Goal: Transaction & Acquisition: Obtain resource

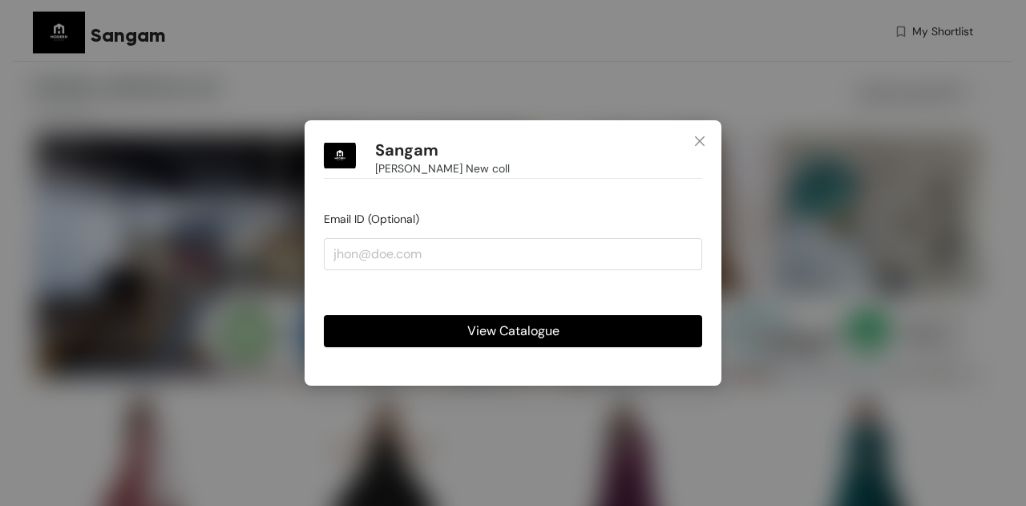
click at [523, 329] on span "View Catalogue" at bounding box center [513, 331] width 92 height 20
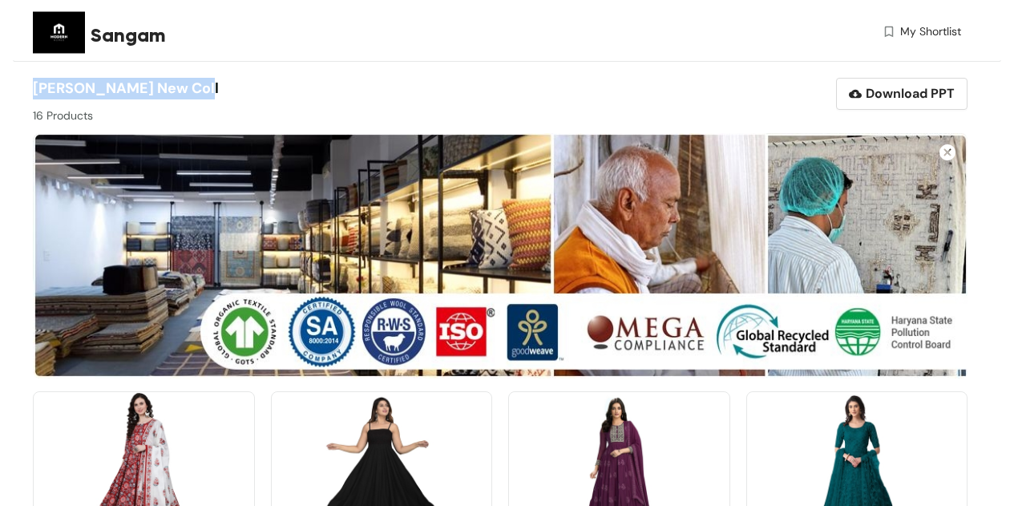
drag, startPoint x: 36, startPoint y: 86, endPoint x: 200, endPoint y: 91, distance: 163.6
click at [200, 91] on span "[PERSON_NAME] New coll" at bounding box center [126, 88] width 186 height 19
click at [272, 93] on div "[PERSON_NAME] New coll 16 Products" at bounding box center [266, 101] width 467 height 46
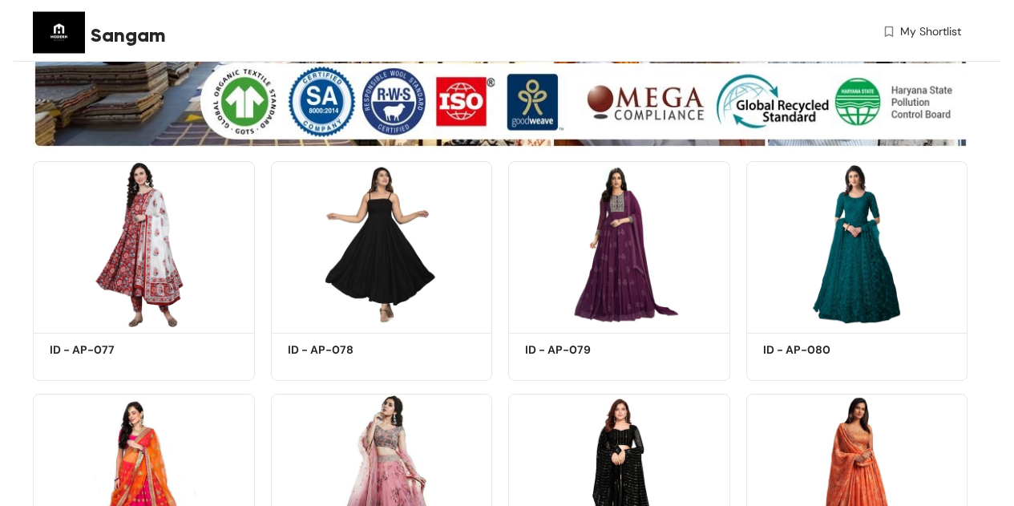
scroll to position [241, 0]
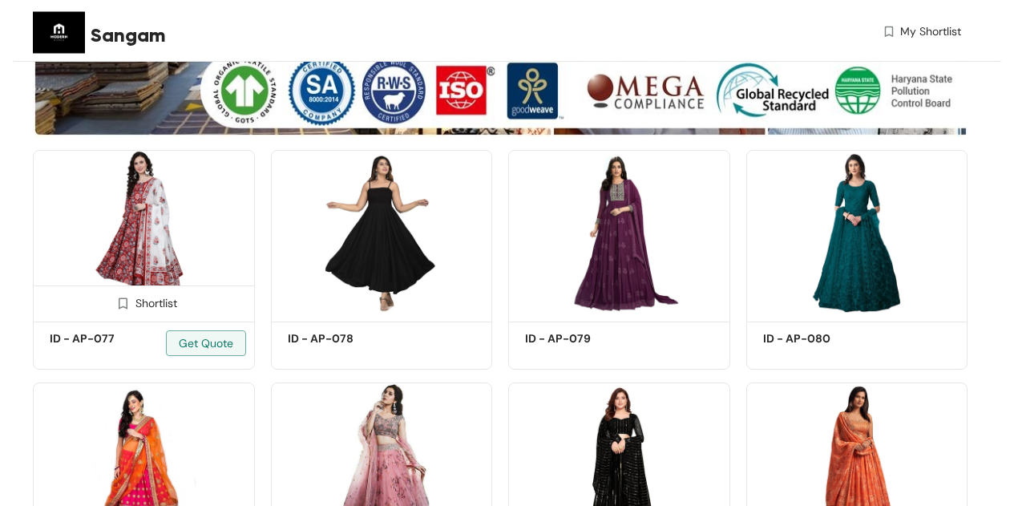
click at [138, 304] on div "Shortlist" at bounding box center [143, 301] width 67 height 15
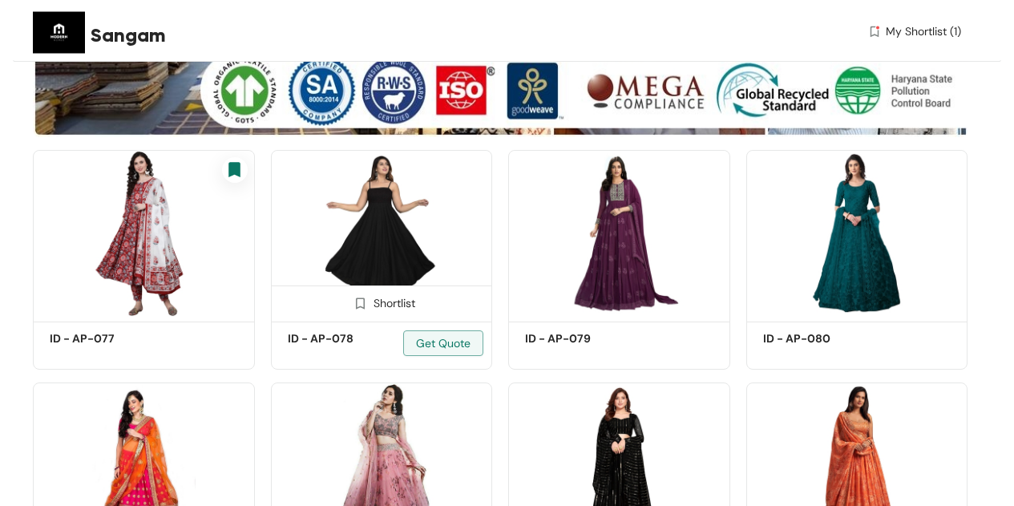
click at [386, 312] on div "Shortlist" at bounding box center [382, 301] width 220 height 32
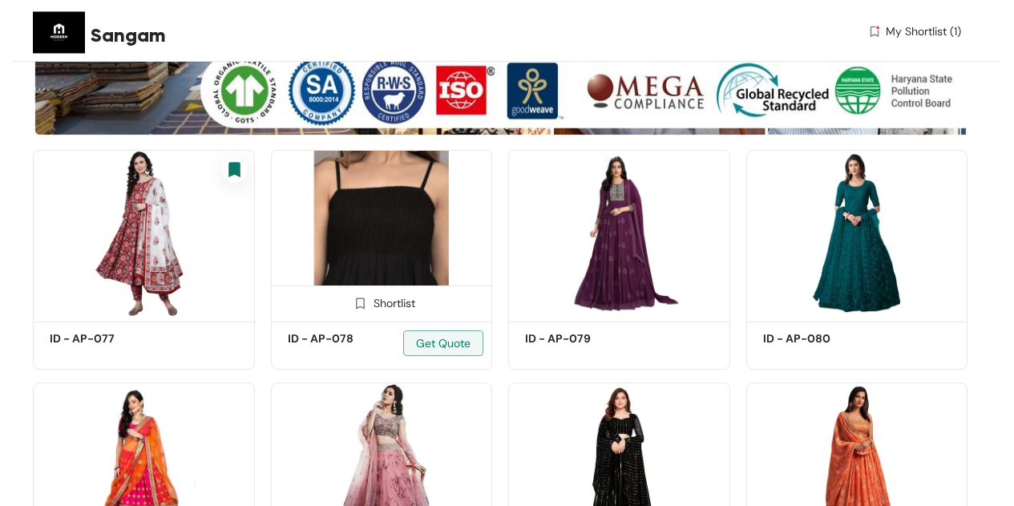
click at [386, 303] on div "Shortlist" at bounding box center [381, 301] width 67 height 15
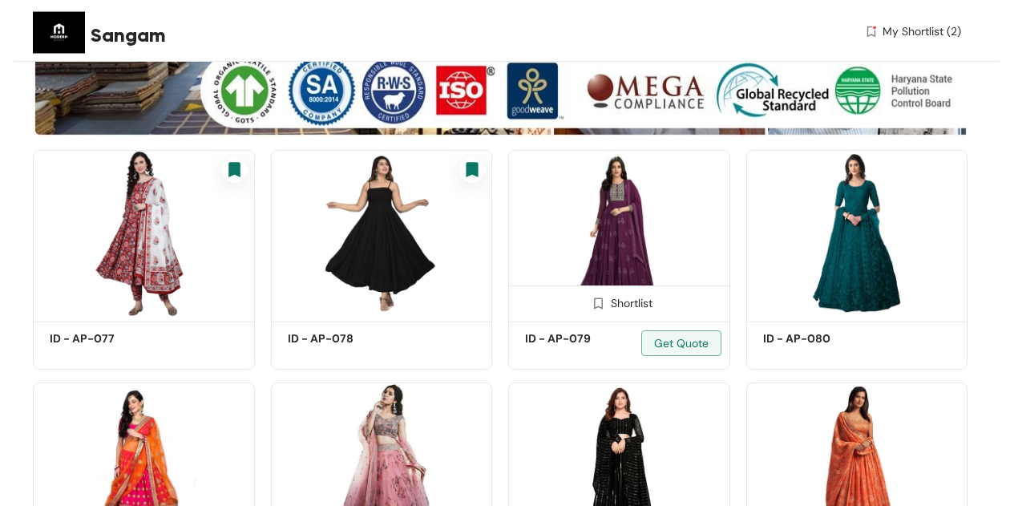
click at [600, 297] on img at bounding box center [598, 303] width 15 height 15
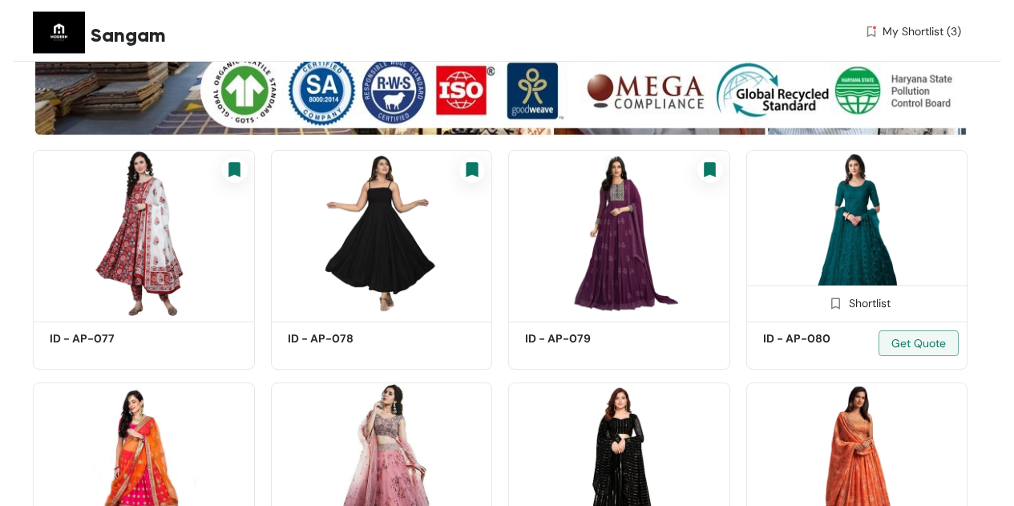
click at [835, 297] on img at bounding box center [835, 303] width 15 height 15
click at [121, 430] on img at bounding box center [144, 466] width 222 height 168
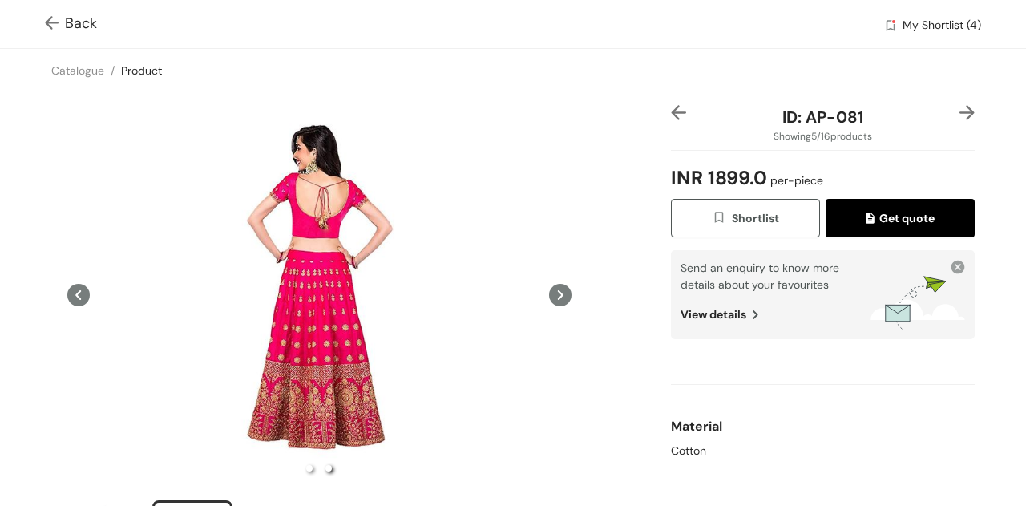
click at [919, 212] on span "Get quote" at bounding box center [900, 218] width 69 height 18
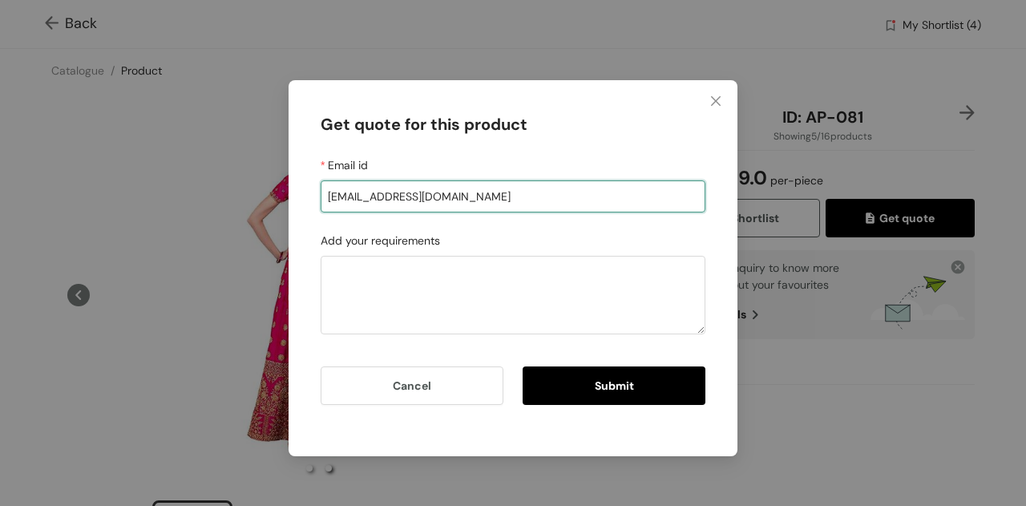
click at [551, 191] on input "[EMAIL_ADDRESS][DOMAIN_NAME]" at bounding box center [513, 196] width 385 height 32
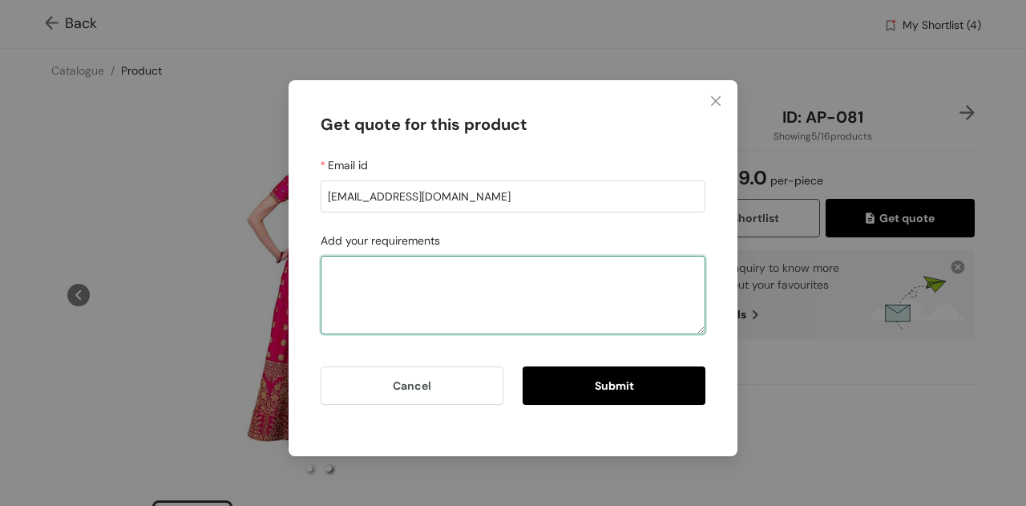
click at [479, 284] on textarea "Add your requirements" at bounding box center [513, 295] width 385 height 79
type textarea "Can you tell me the MOQ?"
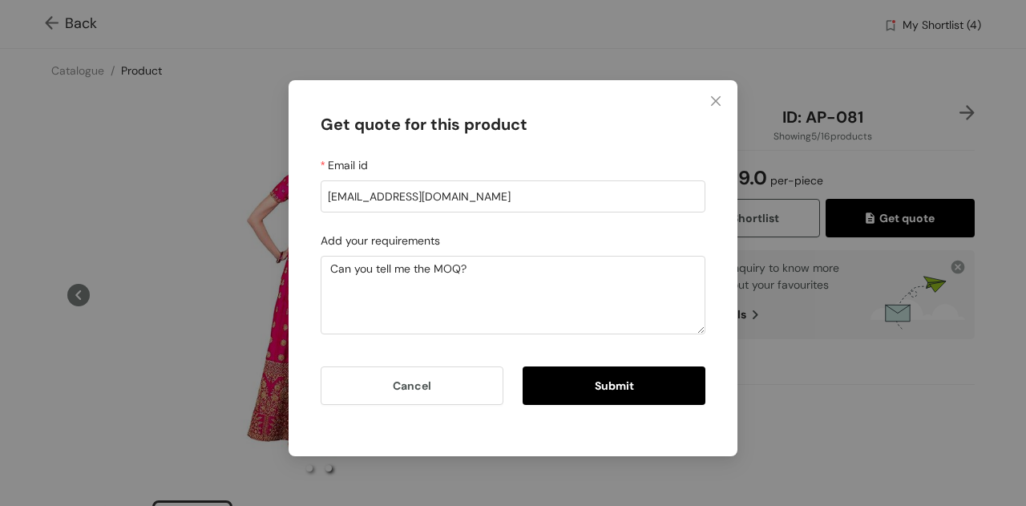
click at [612, 375] on button "Submit" at bounding box center [614, 385] width 183 height 38
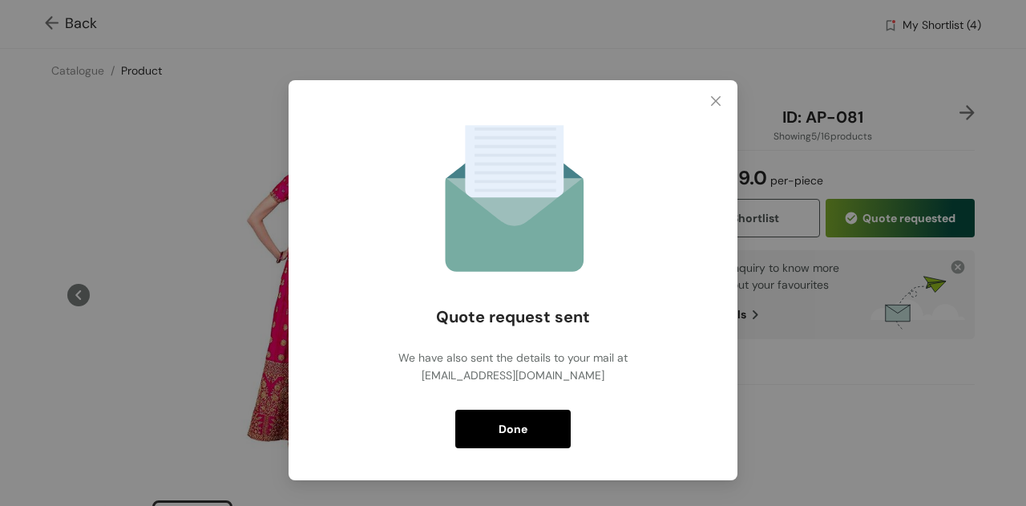
click at [525, 426] on span "Done" at bounding box center [513, 429] width 29 height 18
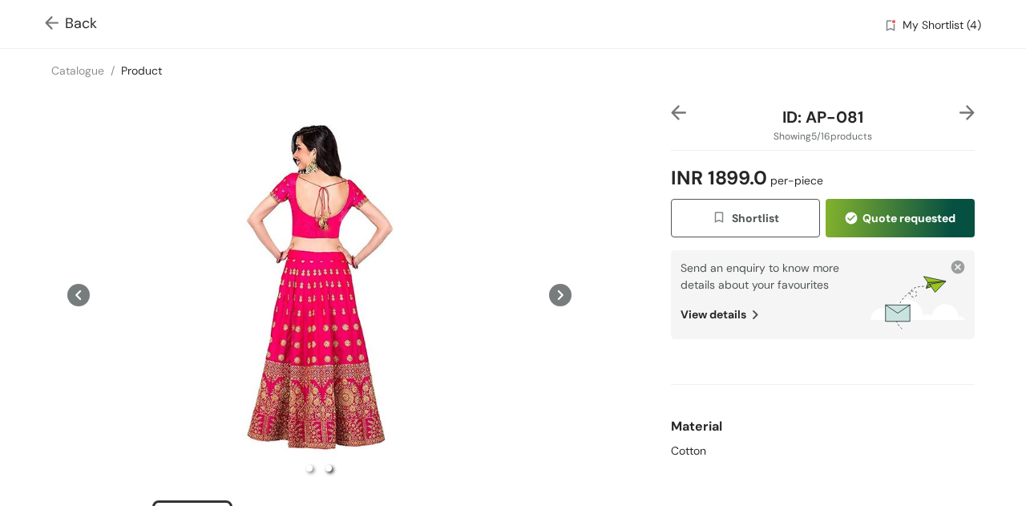
click at [960, 110] on img at bounding box center [967, 112] width 15 height 15
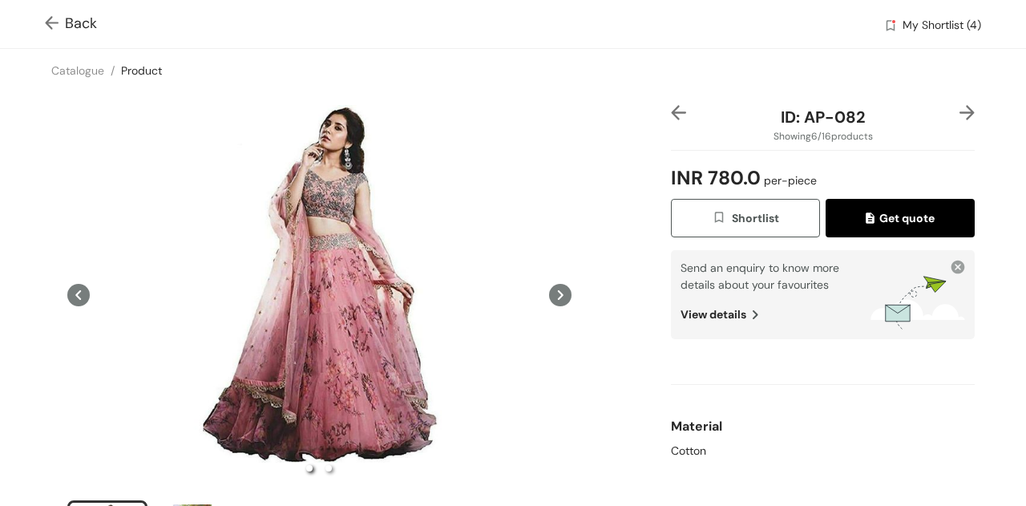
click at [960, 110] on img at bounding box center [967, 112] width 15 height 15
